Goal: Find contact information: Find contact information

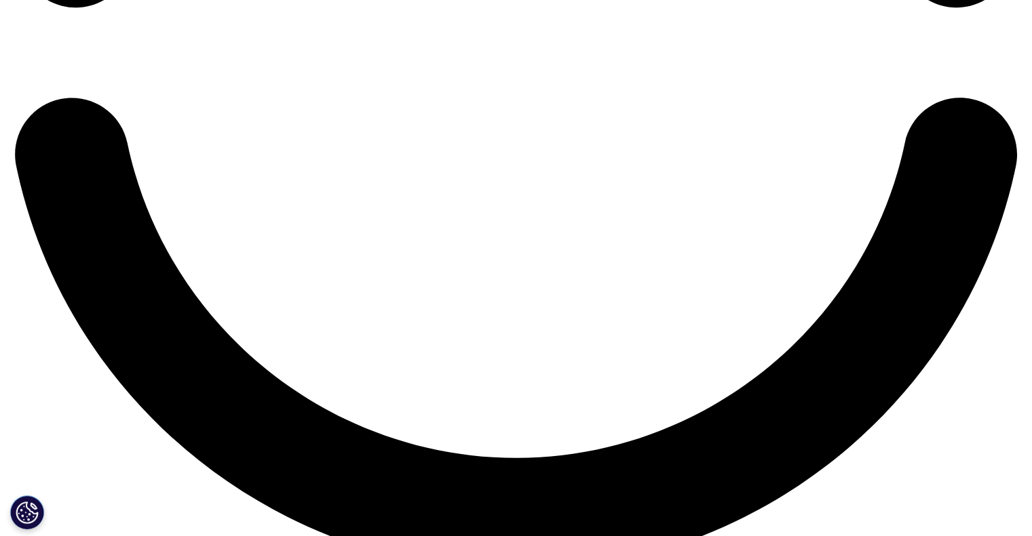
scroll to position [3000, 0]
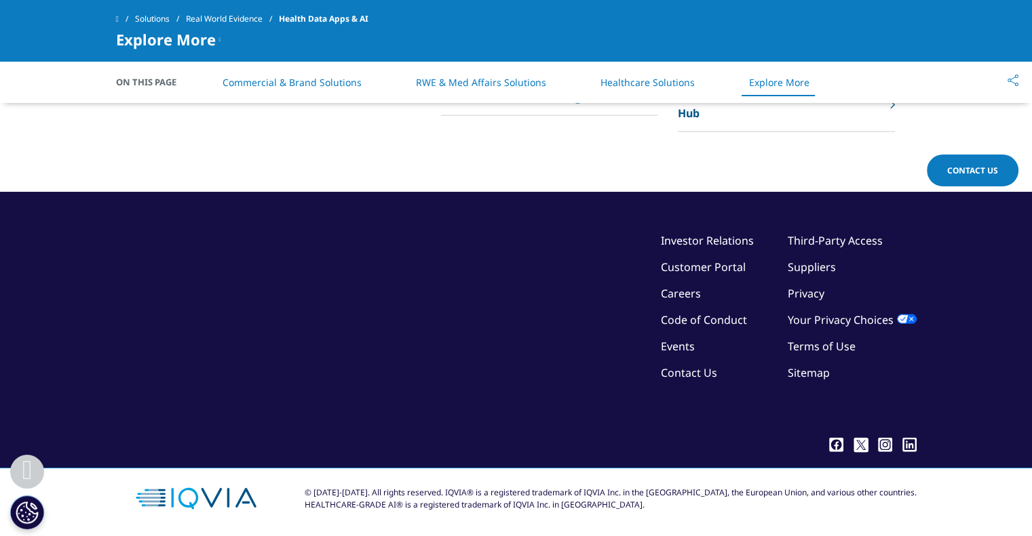
click at [705, 372] on link "Contact Us" at bounding box center [689, 373] width 56 height 15
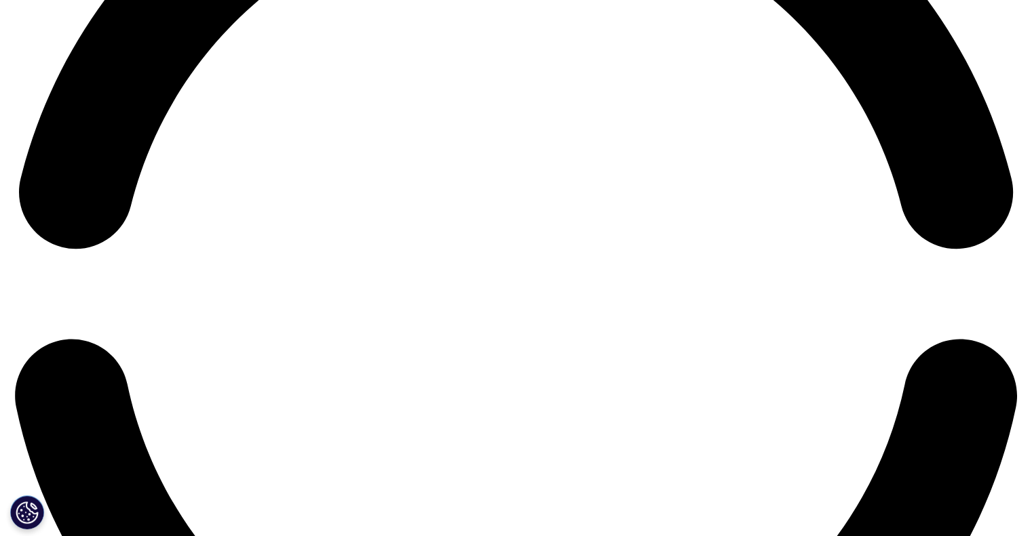
scroll to position [2287, 0]
